Goal: Use online tool/utility: Utilize a website feature to perform a specific function

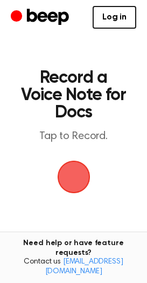
click at [88, 161] on div "button" at bounding box center [74, 176] width 32 height 32
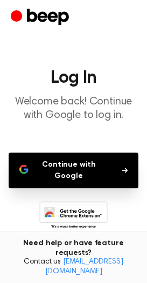
click at [113, 151] on main "Log In Welcome back! Continue with Google to log in. Continue with Google Don’t…" at bounding box center [73, 170] width 147 height 341
click at [106, 168] on button "Continue with Google" at bounding box center [74, 170] width 130 height 36
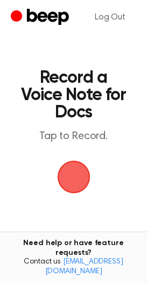
click at [78, 178] on span "button" at bounding box center [74, 176] width 61 height 61
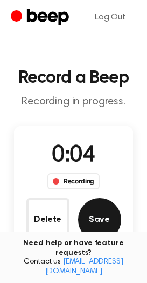
click at [113, 221] on button "Save" at bounding box center [99, 219] width 43 height 43
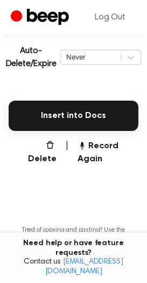
scroll to position [243, 0]
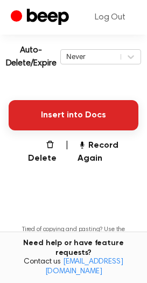
click at [72, 103] on button "Insert into Docs" at bounding box center [74, 115] width 130 height 30
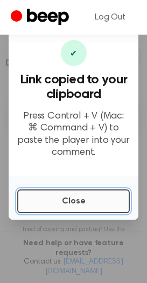
click at [48, 205] on button "Close" at bounding box center [73, 201] width 113 height 24
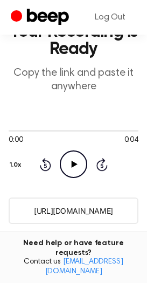
scroll to position [36, 0]
